Goal: Information Seeking & Learning: Learn about a topic

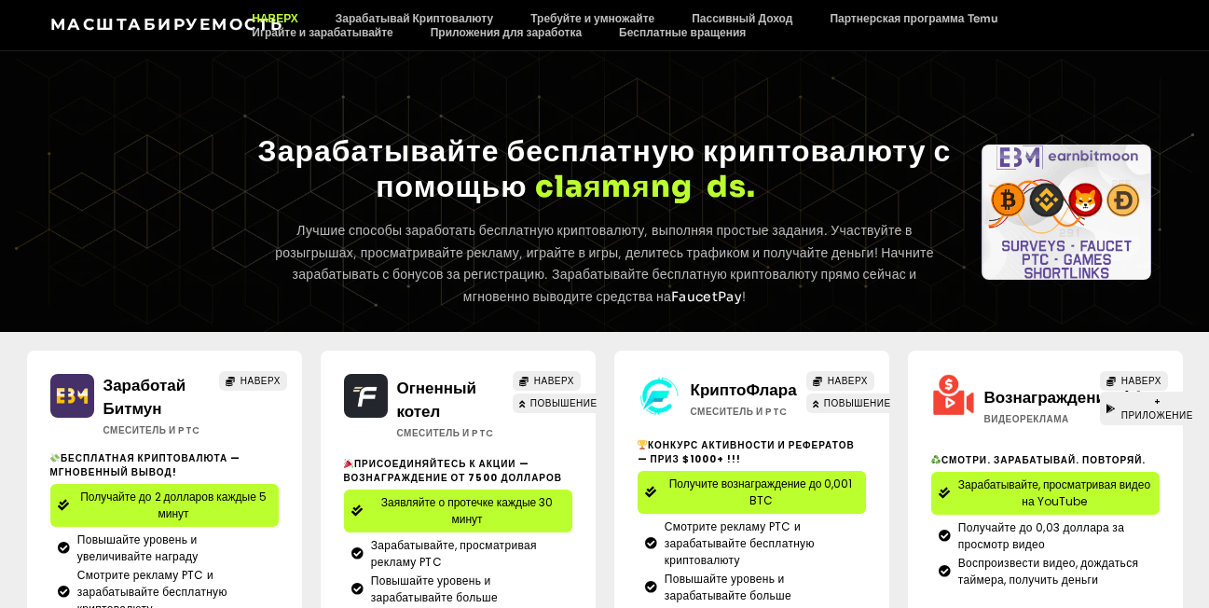
click at [830, 103] on div "TOP Earning Зарабатывайте бесплатную криптовалюту с помощью v я e w я n g a d s…" at bounding box center [604, 191] width 1209 height 281
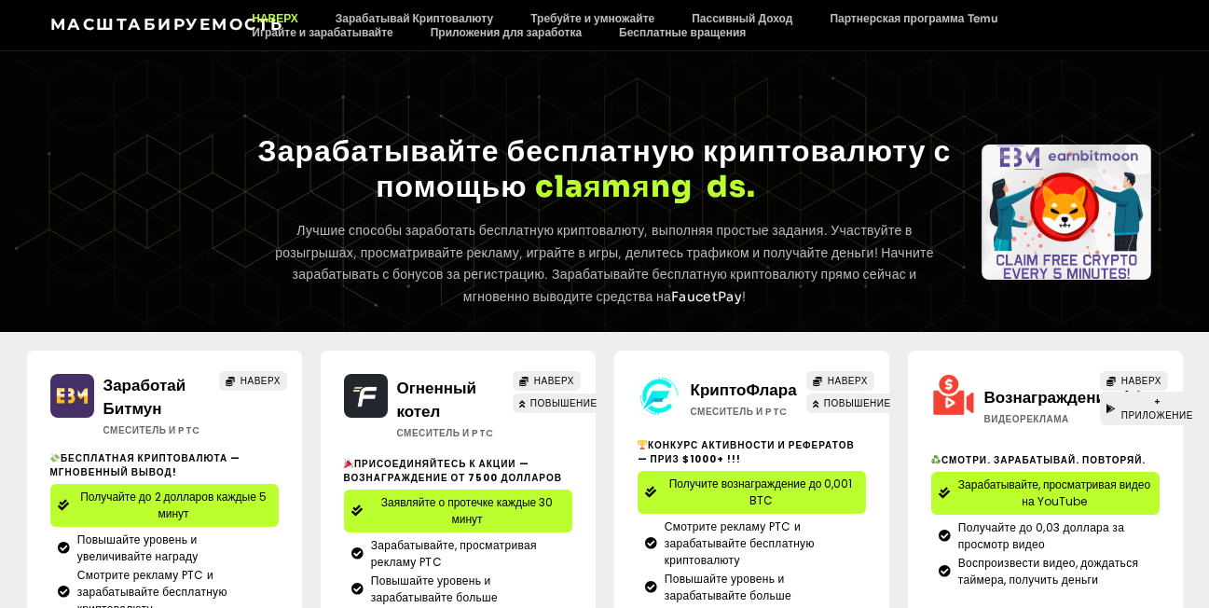
click at [830, 103] on div "TOP Earning Зарабатывайте бесплатную криптовалюту с помощью v я e w я n g a d s…" at bounding box center [604, 191] width 1209 height 281
click at [659, 31] on link "Бесплатные вращения" at bounding box center [682, 32] width 164 height 14
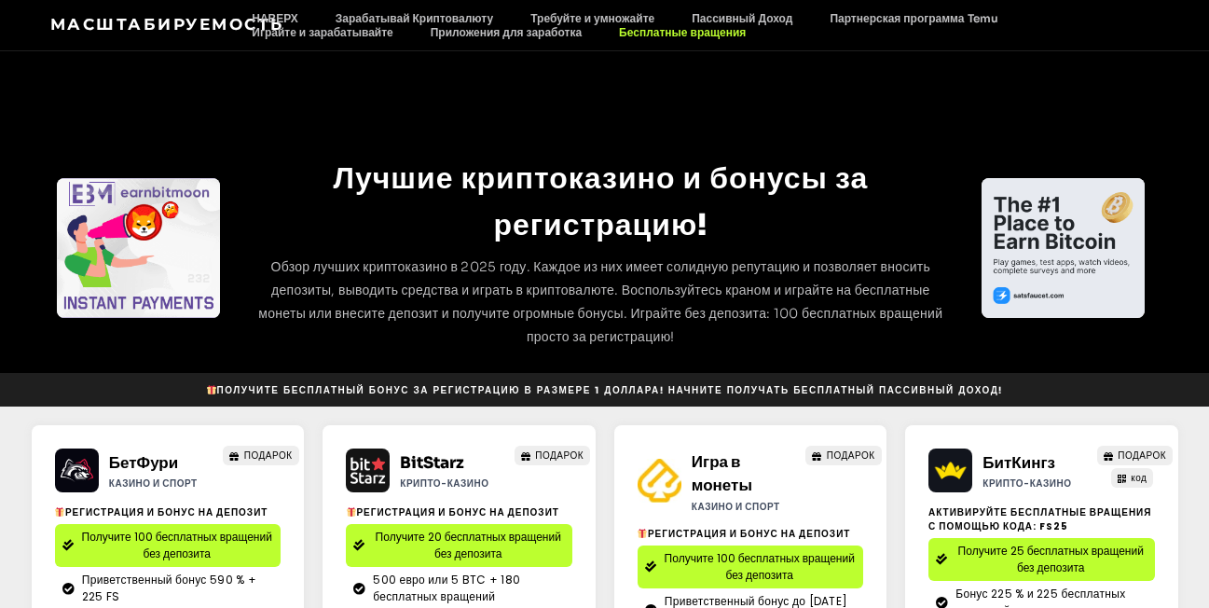
click at [486, 41] on div "Масштабируемость НАВЕРХ Зарабатывай Криптовалюту Требуйте и умножайте Пассивный…" at bounding box center [605, 25] width 1156 height 50
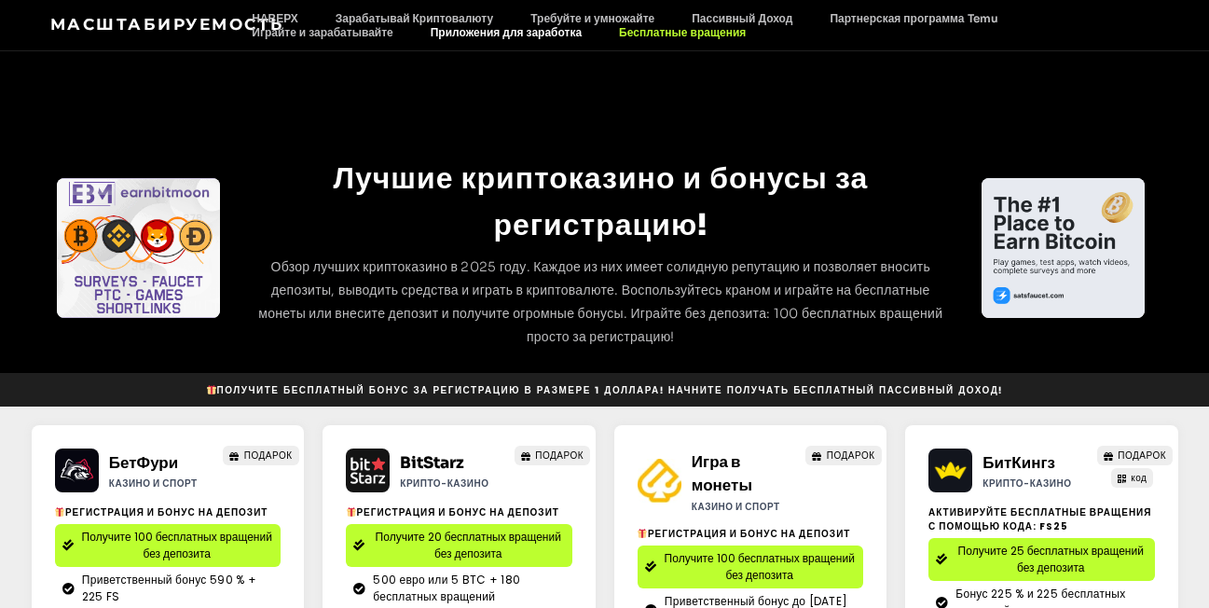
click at [487, 32] on link "Приложения для заработка" at bounding box center [506, 32] width 188 height 14
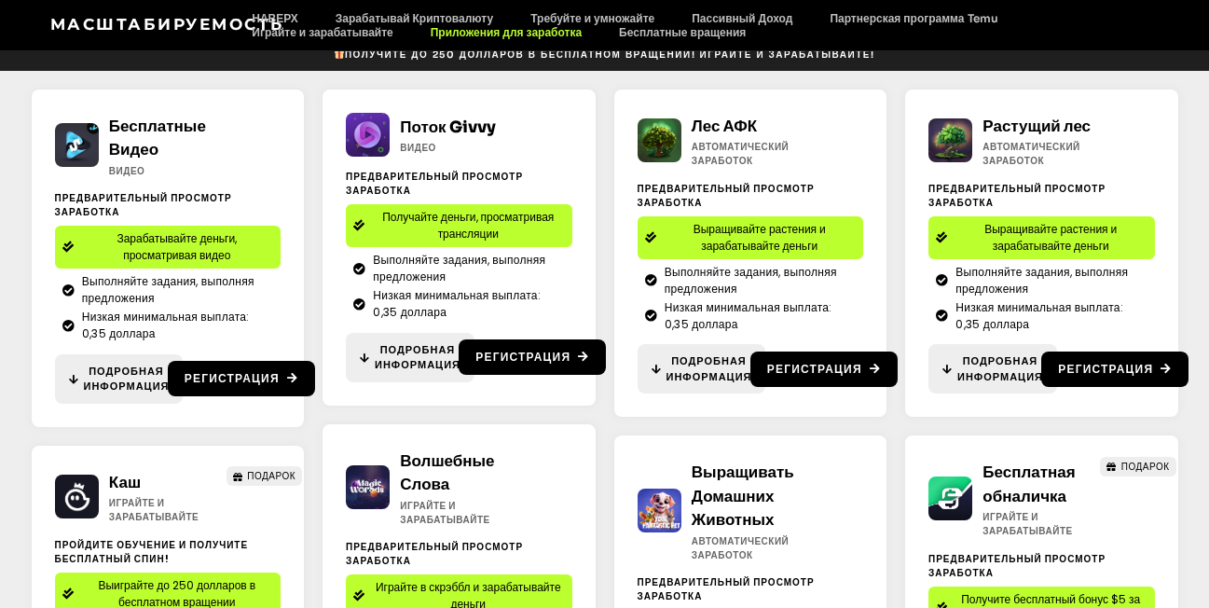
scroll to position [280, 0]
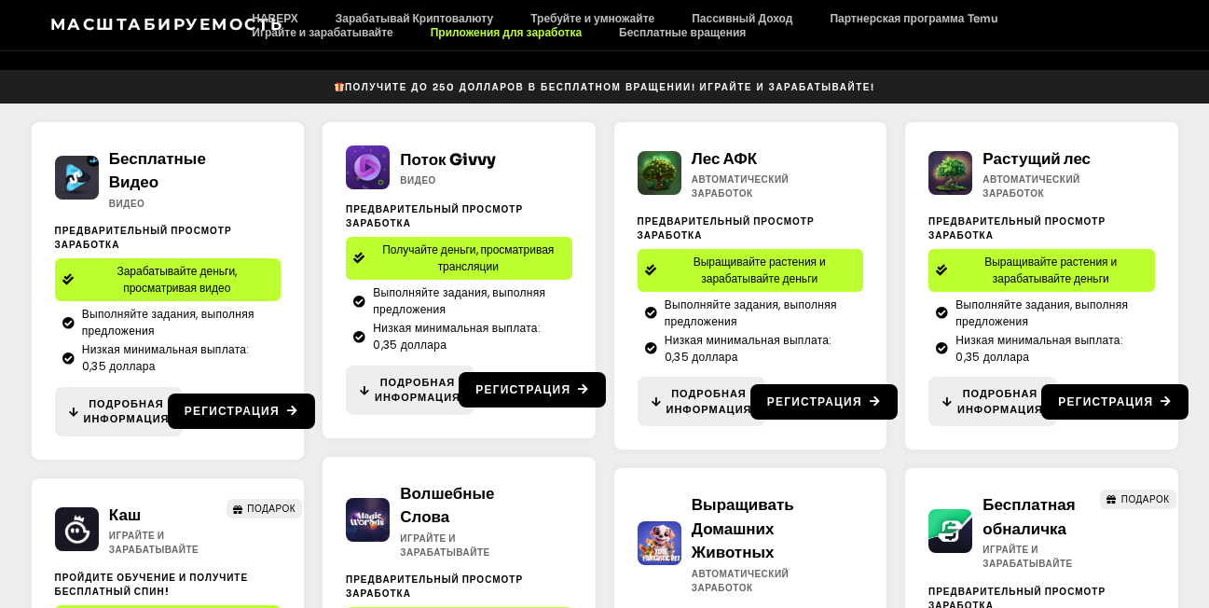
click at [164, 290] on span "Зарабатывайте деньги, просматривая видео" at bounding box center [177, 280] width 193 height 34
